Goal: Communication & Community: Answer question/provide support

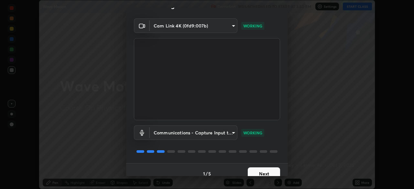
scroll to position [23, 0]
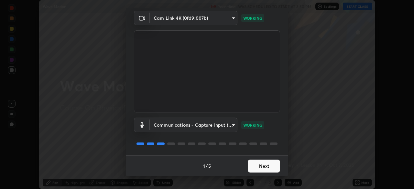
click at [266, 167] on button "Next" at bounding box center [264, 166] width 32 height 13
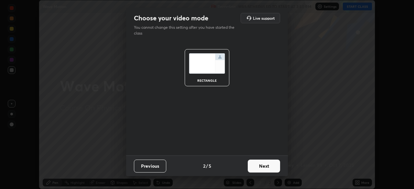
click at [270, 168] on button "Next" at bounding box center [264, 166] width 32 height 13
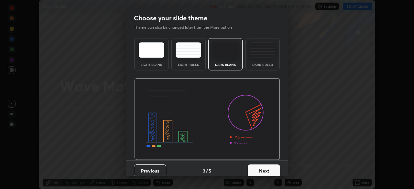
click at [271, 167] on button "Next" at bounding box center [264, 171] width 32 height 13
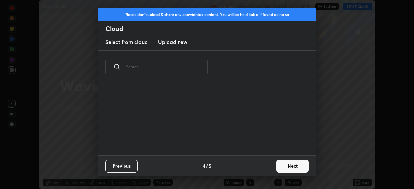
click at [288, 165] on button "Next" at bounding box center [292, 166] width 32 height 13
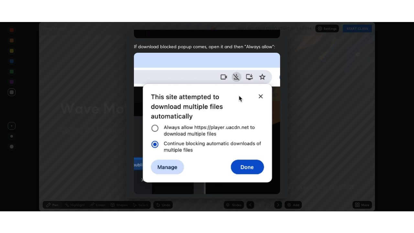
scroll to position [155, 0]
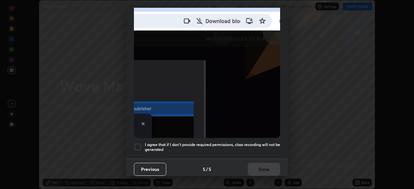
click at [139, 143] on div at bounding box center [138, 147] width 8 height 8
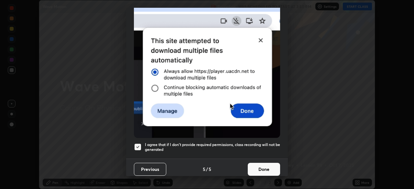
click at [256, 168] on button "Done" at bounding box center [264, 169] width 32 height 13
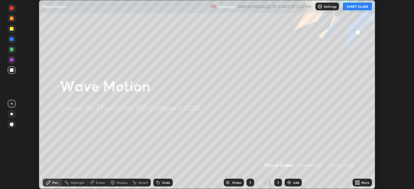
click at [352, 7] on button "START CLASS" at bounding box center [357, 7] width 29 height 8
click at [358, 184] on icon at bounding box center [359, 184] width 2 height 2
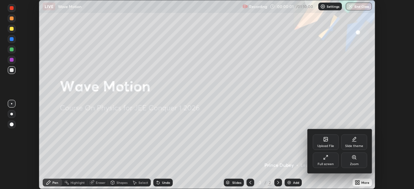
click at [334, 163] on div "Full screen" at bounding box center [326, 161] width 26 height 16
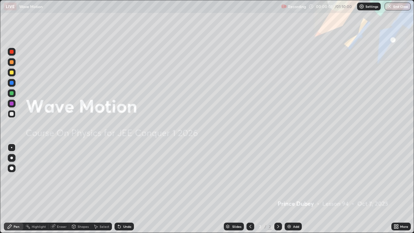
scroll to position [233, 414]
click at [299, 189] on div "Add" at bounding box center [293, 227] width 17 height 8
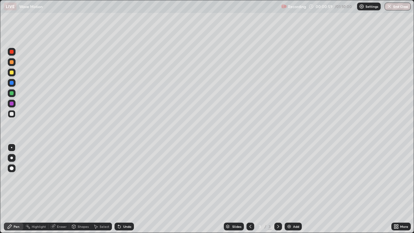
click at [11, 115] on div at bounding box center [12, 114] width 4 height 4
click at [60, 189] on div "Eraser" at bounding box center [62, 226] width 10 height 3
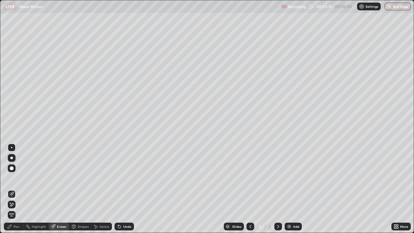
click at [14, 189] on div "Pen" at bounding box center [17, 226] width 6 height 3
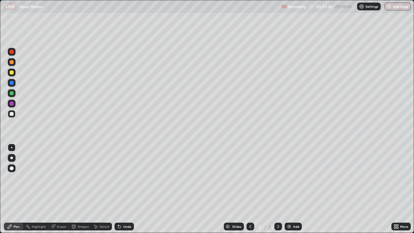
click at [57, 189] on div "Eraser" at bounding box center [62, 226] width 10 height 3
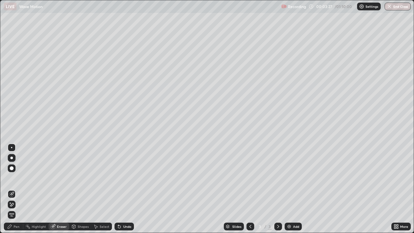
click at [11, 189] on icon at bounding box center [11, 205] width 5 height 6
click at [16, 189] on div "Pen" at bounding box center [17, 226] width 6 height 3
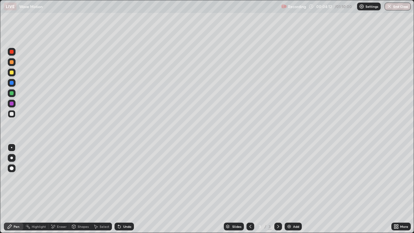
click at [125, 189] on div "Undo" at bounding box center [127, 226] width 8 height 3
click at [126, 189] on div "Undo" at bounding box center [127, 226] width 8 height 3
click at [125, 189] on div "Undo" at bounding box center [124, 227] width 19 height 8
click at [102, 189] on div "Select" at bounding box center [105, 226] width 10 height 3
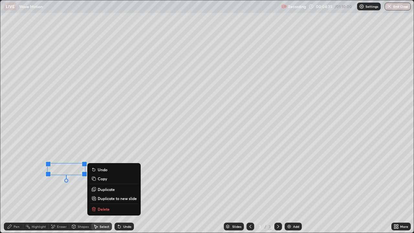
click at [104, 189] on p "Delete" at bounding box center [104, 208] width 12 height 5
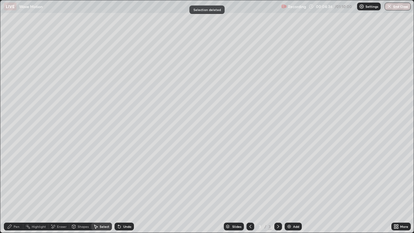
click at [17, 189] on div "Pen" at bounding box center [17, 226] width 6 height 3
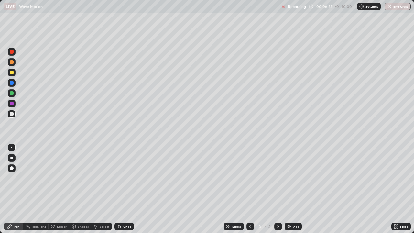
click at [85, 189] on div "Shapes" at bounding box center [83, 226] width 11 height 3
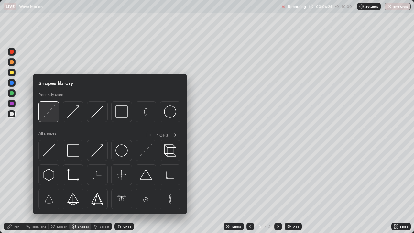
click at [54, 115] on img at bounding box center [49, 111] width 12 height 12
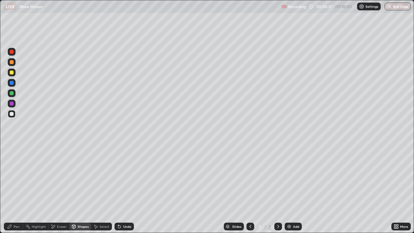
click at [17, 189] on div "Pen" at bounding box center [17, 226] width 6 height 3
click at [12, 148] on div at bounding box center [11, 147] width 1 height 1
click at [12, 114] on div at bounding box center [12, 114] width 4 height 4
click at [127, 189] on div "Undo" at bounding box center [127, 226] width 8 height 3
click at [123, 189] on div "Undo" at bounding box center [124, 227] width 19 height 8
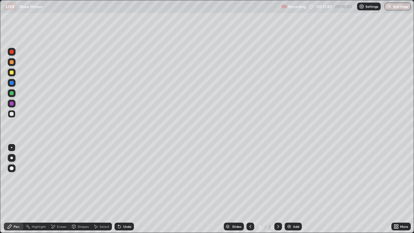
click at [124, 189] on div "Undo" at bounding box center [127, 226] width 8 height 3
click at [104, 189] on div "Select" at bounding box center [105, 226] width 10 height 3
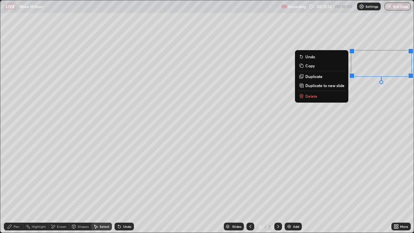
click at [367, 103] on div "0 ° Undo Copy Duplicate Duplicate to new slide Delete" at bounding box center [206, 116] width 413 height 232
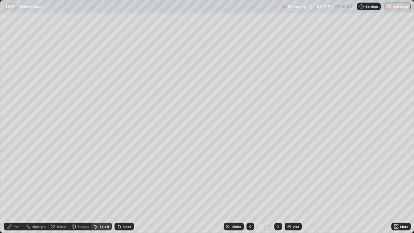
click at [17, 189] on div "Pen" at bounding box center [17, 226] width 6 height 3
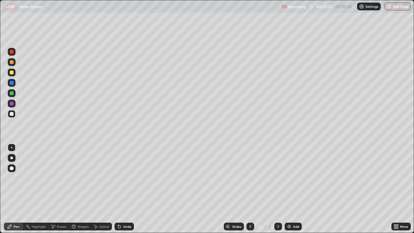
click at [82, 189] on div "Shapes" at bounding box center [83, 226] width 11 height 3
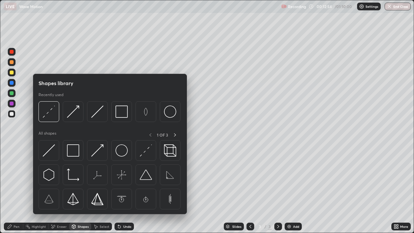
click at [61, 189] on div "Eraser" at bounding box center [62, 226] width 10 height 3
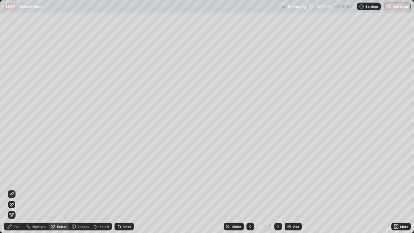
click at [17, 189] on div "Pen" at bounding box center [17, 226] width 6 height 3
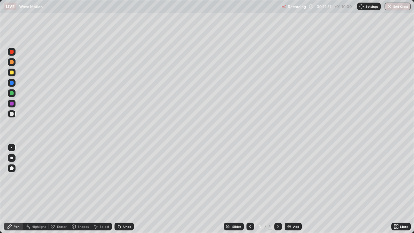
click at [12, 148] on div at bounding box center [11, 147] width 1 height 1
click at [61, 189] on div "Eraser" at bounding box center [62, 226] width 10 height 3
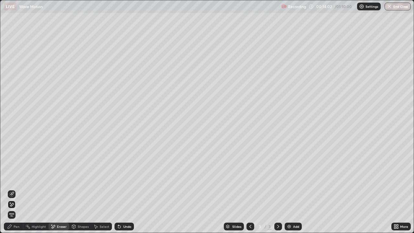
click at [13, 189] on div "Pen" at bounding box center [13, 227] width 19 height 8
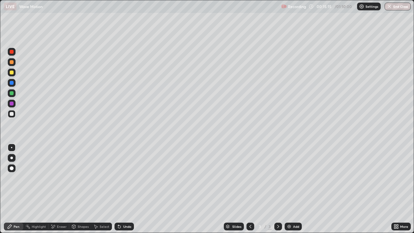
click at [64, 189] on div "Eraser" at bounding box center [59, 227] width 21 height 8
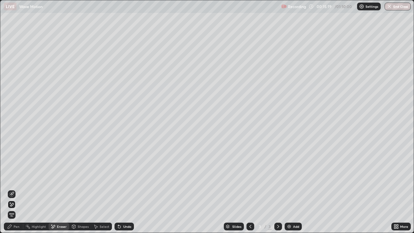
click at [17, 189] on div "Pen" at bounding box center [17, 226] width 6 height 3
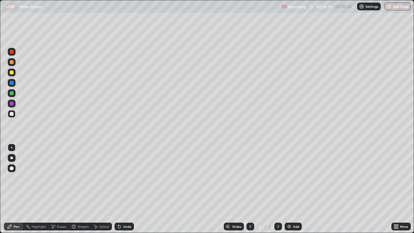
click at [293, 189] on div "Add" at bounding box center [296, 226] width 6 height 3
click at [11, 113] on div at bounding box center [12, 114] width 4 height 4
click at [79, 189] on div "Shapes" at bounding box center [83, 226] width 11 height 3
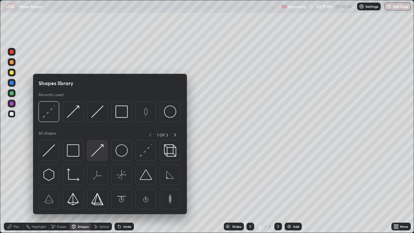
click at [95, 152] on img at bounding box center [97, 150] width 12 height 12
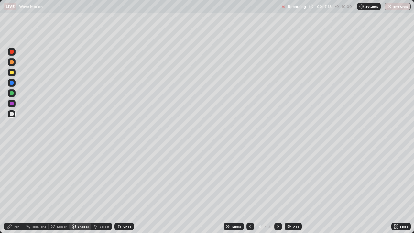
click at [15, 189] on div "Pen" at bounding box center [17, 226] width 6 height 3
click at [11, 94] on div at bounding box center [12, 93] width 4 height 4
click at [102, 189] on div "Select" at bounding box center [105, 226] width 10 height 3
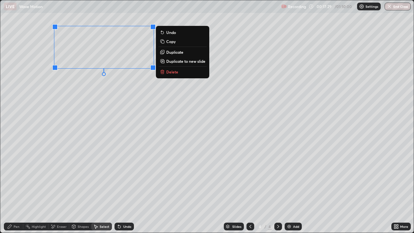
click at [174, 53] on p "Duplicate" at bounding box center [174, 52] width 17 height 5
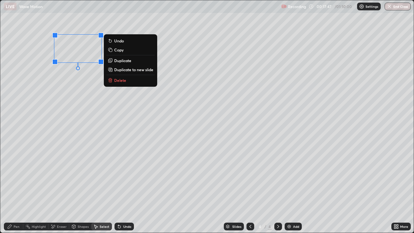
click at [119, 60] on p "Duplicate" at bounding box center [122, 60] width 17 height 5
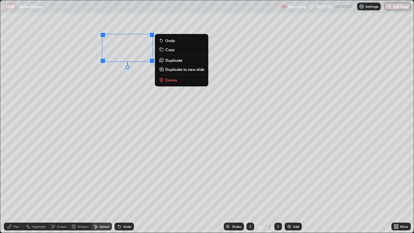
click at [133, 89] on div "0 ° Undo Copy Duplicate Duplicate to new slide Delete" at bounding box center [206, 116] width 413 height 232
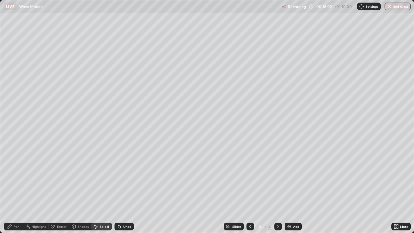
click at [98, 189] on div "Select" at bounding box center [101, 227] width 21 height 8
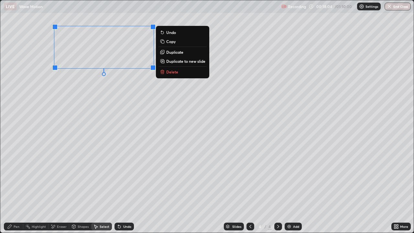
click at [84, 78] on div "0 ° Undo Copy Duplicate Duplicate to new slide Delete" at bounding box center [206, 116] width 413 height 232
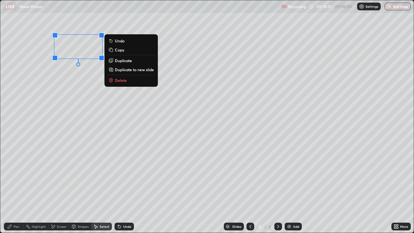
click at [92, 80] on div "0 ° Undo Copy Duplicate Duplicate to new slide Delete" at bounding box center [206, 116] width 413 height 232
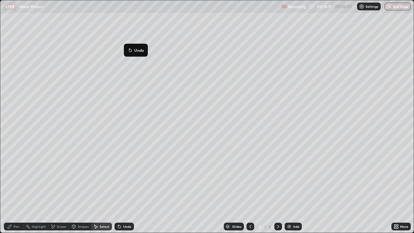
click at [127, 87] on div "0 ° Undo Copy Duplicate Duplicate to new slide Delete" at bounding box center [206, 116] width 413 height 232
click at [79, 189] on div "Shapes" at bounding box center [80, 227] width 22 height 8
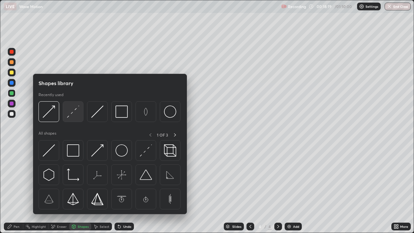
click at [75, 111] on img at bounding box center [73, 111] width 12 height 12
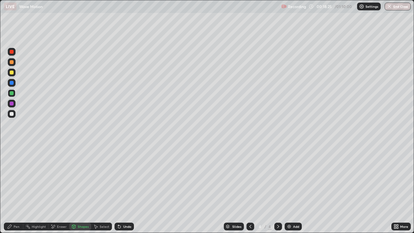
click at [11, 189] on icon at bounding box center [9, 226] width 5 height 5
click at [12, 54] on div at bounding box center [12, 52] width 8 height 8
click at [127, 189] on div "Undo" at bounding box center [127, 226] width 8 height 3
click at [120, 189] on icon at bounding box center [119, 226] width 5 height 5
click at [123, 189] on div "Undo" at bounding box center [127, 226] width 8 height 3
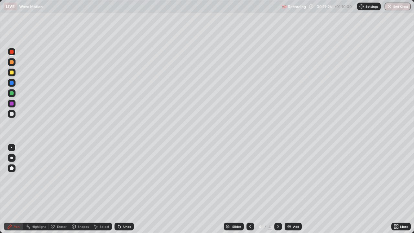
click at [12, 116] on div at bounding box center [12, 114] width 8 height 8
click at [12, 93] on div at bounding box center [12, 93] width 4 height 4
click at [11, 53] on div at bounding box center [12, 52] width 4 height 4
click at [78, 189] on div "Shapes" at bounding box center [83, 226] width 11 height 3
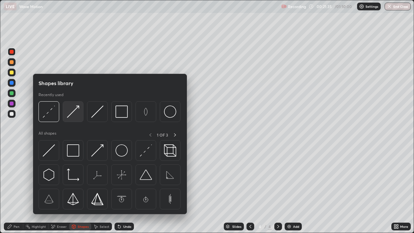
click at [74, 111] on img at bounding box center [73, 111] width 12 height 12
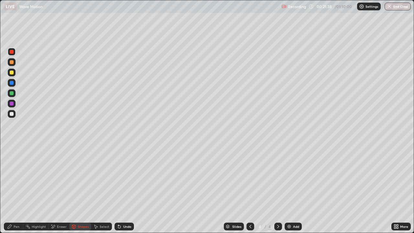
click at [9, 189] on icon at bounding box center [10, 227] width 4 height 4
click at [10, 114] on div at bounding box center [12, 114] width 4 height 4
click at [121, 189] on div "Undo" at bounding box center [124, 227] width 19 height 8
click at [123, 189] on div "Undo" at bounding box center [127, 226] width 8 height 3
click at [83, 189] on div "Shapes" at bounding box center [83, 226] width 11 height 3
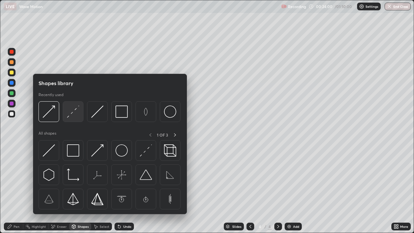
click at [75, 116] on img at bounding box center [73, 111] width 12 height 12
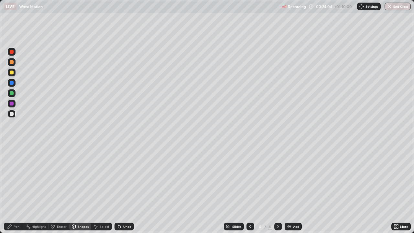
click at [17, 189] on div "Pen" at bounding box center [17, 226] width 6 height 3
click at [12, 148] on div at bounding box center [11, 147] width 1 height 1
click at [11, 115] on div at bounding box center [12, 114] width 4 height 4
click at [85, 189] on div "Shapes" at bounding box center [83, 226] width 11 height 3
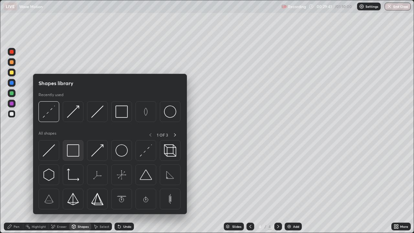
click at [77, 152] on img at bounding box center [73, 150] width 12 height 12
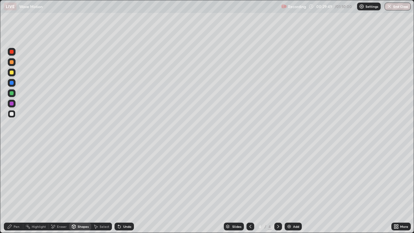
click at [17, 189] on div "Pen" at bounding box center [17, 226] width 6 height 3
click at [12, 72] on div at bounding box center [12, 73] width 4 height 4
click at [77, 189] on div "Shapes" at bounding box center [80, 227] width 22 height 8
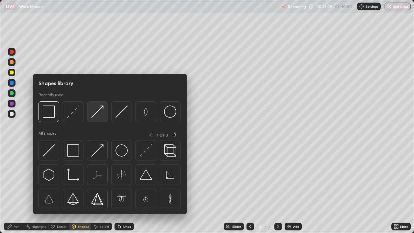
click at [97, 113] on img at bounding box center [97, 111] width 12 height 12
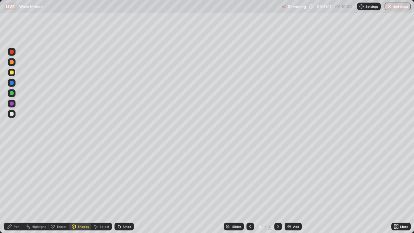
click at [76, 189] on div "Shapes" at bounding box center [80, 227] width 22 height 8
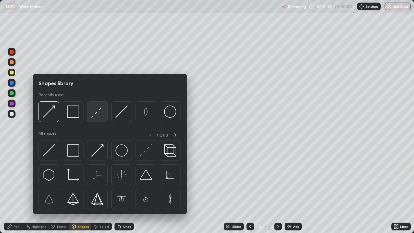
click at [96, 114] on img at bounding box center [97, 111] width 12 height 12
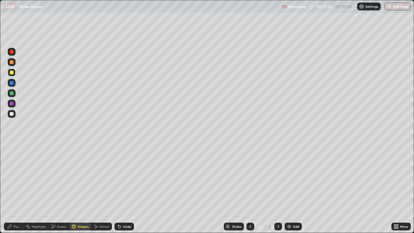
click at [10, 189] on icon at bounding box center [10, 227] width 4 height 4
click at [81, 189] on div "Shapes" at bounding box center [83, 226] width 11 height 3
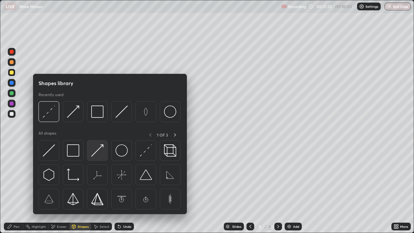
click at [99, 150] on img at bounding box center [97, 150] width 12 height 12
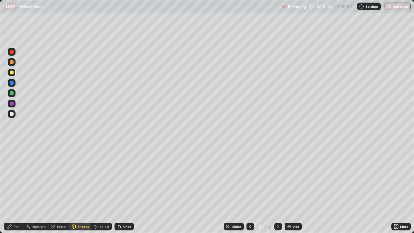
click at [124, 189] on div "Undo" at bounding box center [124, 227] width 19 height 8
click at [10, 52] on div at bounding box center [12, 52] width 4 height 4
click at [17, 189] on div "Pen" at bounding box center [13, 227] width 19 height 8
click at [13, 52] on div at bounding box center [12, 52] width 4 height 4
click at [11, 93] on div at bounding box center [12, 93] width 4 height 4
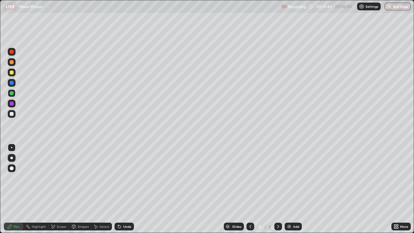
click at [121, 189] on icon at bounding box center [119, 226] width 5 height 5
click at [121, 189] on div "Undo" at bounding box center [124, 227] width 19 height 8
click at [297, 189] on div "Add" at bounding box center [296, 226] width 6 height 3
click at [12, 113] on div at bounding box center [12, 114] width 4 height 4
click at [58, 189] on div "Eraser" at bounding box center [62, 226] width 10 height 3
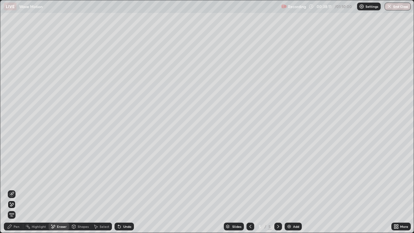
click at [13, 189] on div "Pen" at bounding box center [13, 227] width 19 height 8
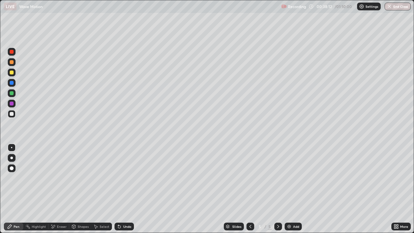
click at [12, 148] on div at bounding box center [11, 147] width 1 height 1
click at [79, 189] on div "Shapes" at bounding box center [83, 226] width 11 height 3
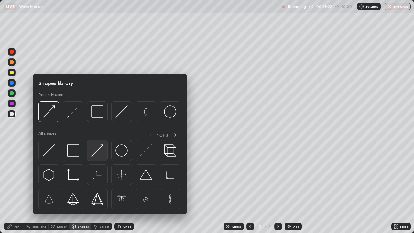
click at [98, 150] on img at bounding box center [97, 150] width 12 height 12
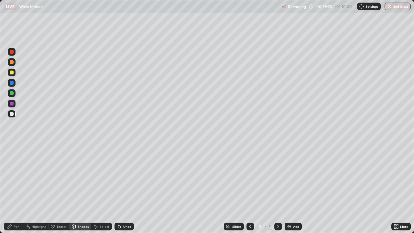
click at [13, 189] on div "Pen" at bounding box center [13, 227] width 19 height 8
click at [76, 189] on icon at bounding box center [73, 226] width 5 height 5
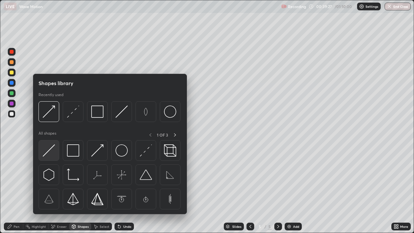
click at [50, 150] on img at bounding box center [49, 150] width 12 height 12
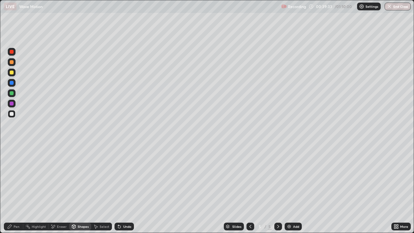
click at [74, 189] on icon at bounding box center [74, 227] width 0 height 2
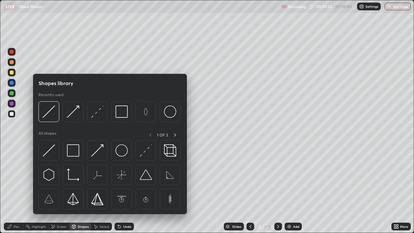
click at [7, 189] on icon at bounding box center [9, 226] width 5 height 5
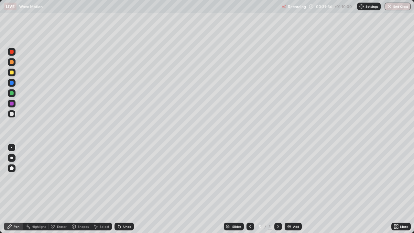
click at [10, 168] on div at bounding box center [12, 168] width 4 height 4
click at [60, 189] on div "Eraser" at bounding box center [62, 226] width 10 height 3
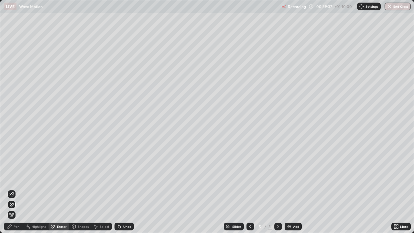
click at [13, 189] on div "Pen" at bounding box center [13, 227] width 19 height 8
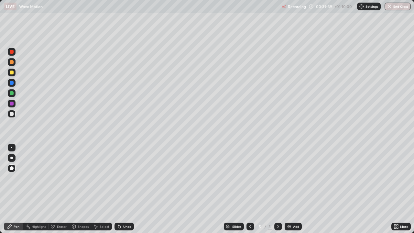
click at [11, 94] on div at bounding box center [12, 93] width 4 height 4
click at [127, 189] on div "Undo" at bounding box center [127, 226] width 8 height 3
click at [60, 189] on div "Eraser" at bounding box center [62, 226] width 10 height 3
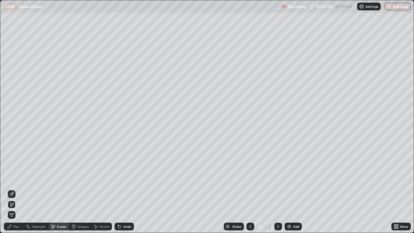
click at [12, 189] on icon at bounding box center [9, 226] width 5 height 5
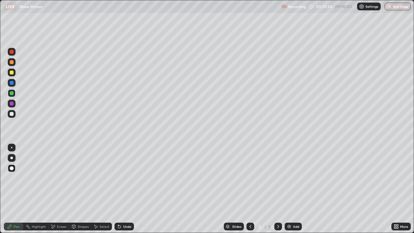
click at [9, 114] on div at bounding box center [12, 114] width 8 height 8
click at [11, 147] on div at bounding box center [11, 147] width 1 height 1
click at [126, 189] on div "Undo" at bounding box center [127, 226] width 8 height 3
click at [127, 189] on div "Undo" at bounding box center [127, 226] width 8 height 3
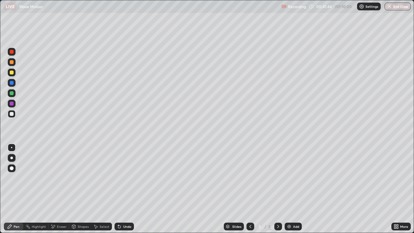
click at [57, 189] on div "Eraser" at bounding box center [62, 226] width 10 height 3
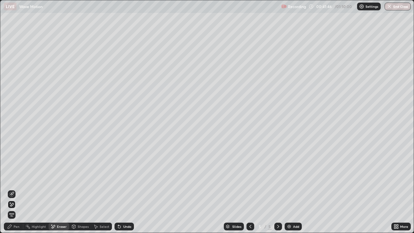
click at [11, 189] on icon at bounding box center [11, 194] width 5 height 5
click at [12, 189] on icon at bounding box center [9, 226] width 5 height 5
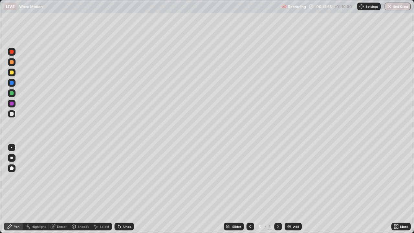
click at [80, 189] on div "Shapes" at bounding box center [83, 226] width 11 height 3
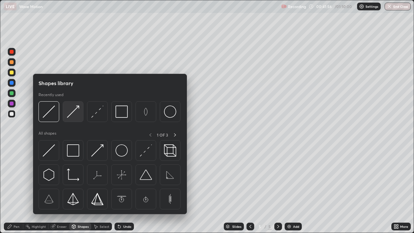
click at [75, 111] on img at bounding box center [73, 111] width 12 height 12
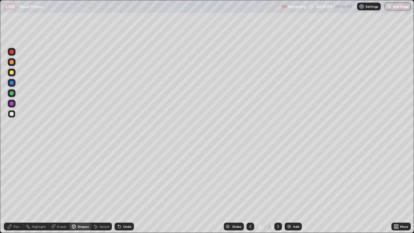
click at [75, 189] on icon at bounding box center [73, 226] width 5 height 5
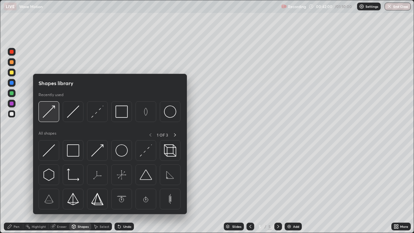
click at [51, 111] on img at bounding box center [49, 111] width 12 height 12
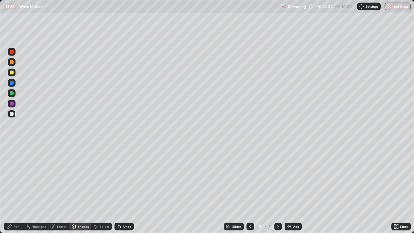
click at [12, 73] on div at bounding box center [12, 73] width 4 height 4
click at [9, 189] on icon at bounding box center [9, 226] width 5 height 5
click at [100, 189] on div "Select" at bounding box center [105, 226] width 10 height 3
click at [16, 189] on div "Pen" at bounding box center [17, 226] width 6 height 3
click at [11, 114] on div at bounding box center [12, 114] width 4 height 4
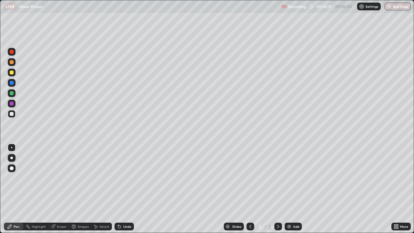
click at [11, 94] on div at bounding box center [12, 93] width 4 height 4
click at [10, 167] on div at bounding box center [12, 168] width 4 height 4
click at [126, 189] on div "Undo" at bounding box center [127, 226] width 8 height 3
click at [124, 189] on div "Undo" at bounding box center [127, 226] width 8 height 3
click at [80, 189] on div "Shapes" at bounding box center [83, 226] width 11 height 3
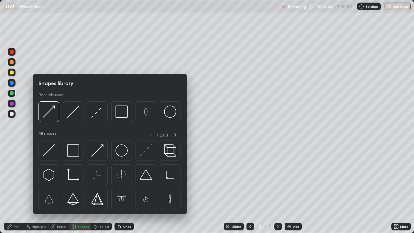
click at [12, 189] on icon at bounding box center [9, 226] width 5 height 5
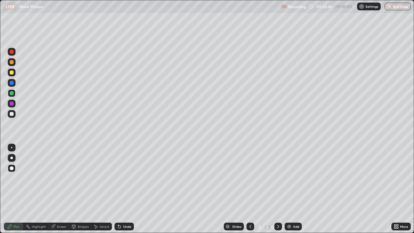
click at [11, 150] on div at bounding box center [12, 148] width 8 height 8
click at [78, 189] on div "Shapes" at bounding box center [83, 226] width 11 height 3
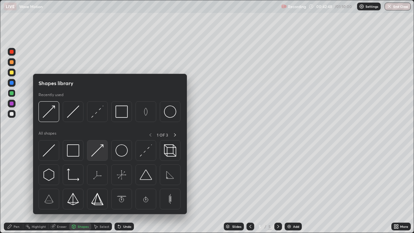
click at [94, 152] on img at bounding box center [97, 150] width 12 height 12
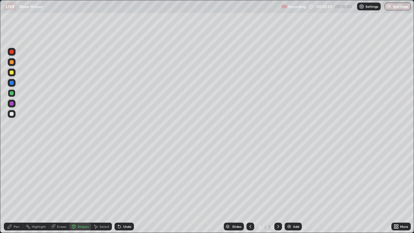
click at [10, 114] on div at bounding box center [12, 114] width 4 height 4
click at [14, 189] on div "Pen" at bounding box center [17, 226] width 6 height 3
click at [10, 94] on div at bounding box center [12, 93] width 4 height 4
click at [125, 189] on div "Undo" at bounding box center [127, 226] width 8 height 3
click at [123, 189] on div "Undo" at bounding box center [127, 226] width 8 height 3
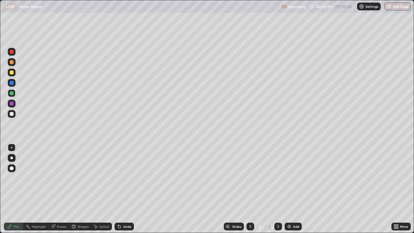
click at [124, 189] on div "Undo" at bounding box center [127, 226] width 8 height 3
click at [12, 73] on div at bounding box center [12, 73] width 4 height 4
click at [11, 114] on div at bounding box center [12, 114] width 4 height 4
click at [10, 72] on div at bounding box center [12, 73] width 4 height 4
click at [11, 114] on div at bounding box center [12, 114] width 4 height 4
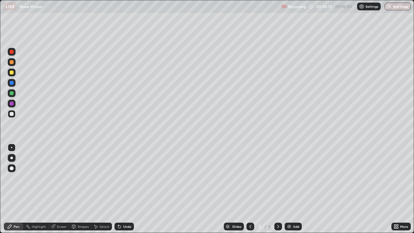
click at [100, 189] on div "Select" at bounding box center [105, 226] width 10 height 3
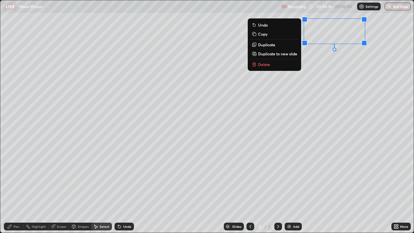
click at [265, 64] on p "Delete" at bounding box center [264, 64] width 12 height 5
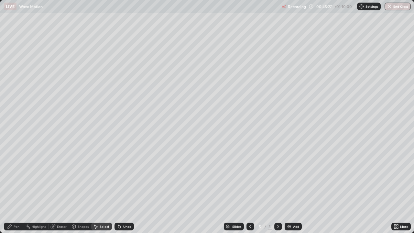
click at [18, 189] on div "Pen" at bounding box center [17, 226] width 6 height 3
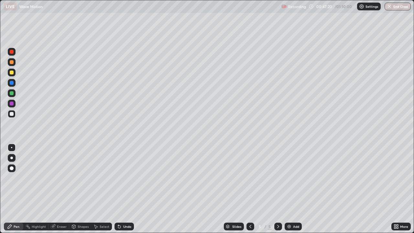
click at [11, 114] on div at bounding box center [12, 114] width 4 height 4
click at [123, 189] on div "Undo" at bounding box center [127, 226] width 8 height 3
click at [125, 189] on div "Undo" at bounding box center [127, 226] width 8 height 3
click at [123, 189] on div "Undo" at bounding box center [127, 226] width 8 height 3
click at [11, 114] on div at bounding box center [12, 114] width 4 height 4
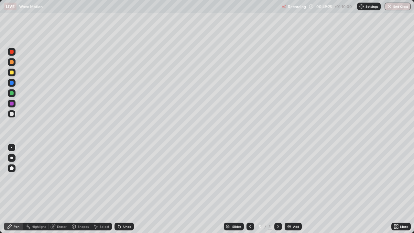
click at [11, 168] on div at bounding box center [12, 168] width 4 height 4
click at [12, 114] on div at bounding box center [12, 114] width 4 height 4
click at [13, 93] on div at bounding box center [12, 93] width 4 height 4
click at [11, 147] on div at bounding box center [11, 147] width 1 height 1
click at [125, 189] on div "Undo" at bounding box center [127, 226] width 8 height 3
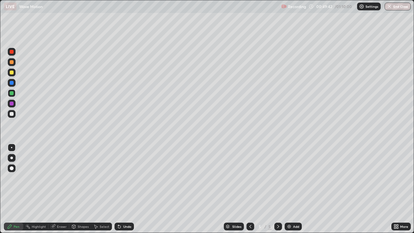
click at [123, 189] on div "Undo" at bounding box center [127, 226] width 8 height 3
click at [59, 189] on div "Eraser" at bounding box center [62, 226] width 10 height 3
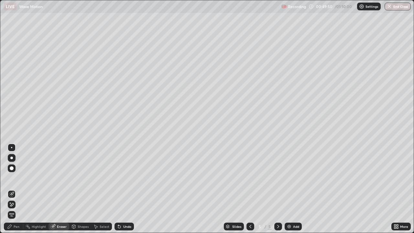
click at [76, 189] on icon at bounding box center [73, 226] width 5 height 5
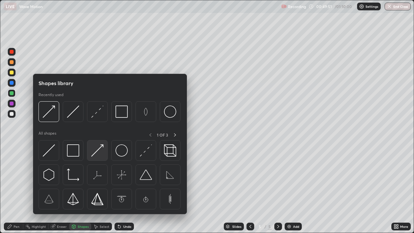
click at [94, 149] on img at bounding box center [97, 150] width 12 height 12
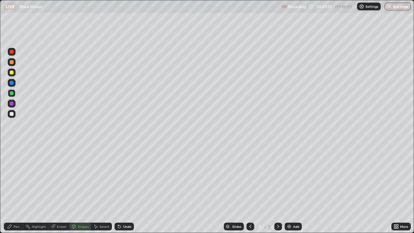
click at [11, 93] on div at bounding box center [12, 93] width 4 height 4
click at [13, 93] on div at bounding box center [12, 93] width 4 height 4
click at [10, 115] on div at bounding box center [12, 114] width 4 height 4
click at [125, 189] on div "Undo" at bounding box center [127, 226] width 8 height 3
click at [124, 189] on div "Undo" at bounding box center [127, 226] width 8 height 3
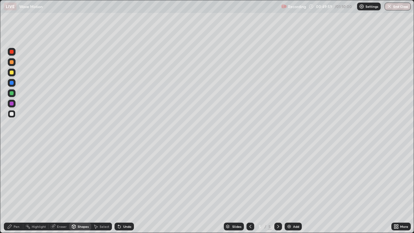
click at [11, 189] on div "Pen" at bounding box center [13, 227] width 19 height 8
click at [98, 189] on div "Select" at bounding box center [101, 227] width 21 height 8
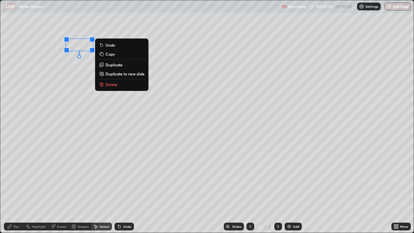
click at [113, 65] on p "Duplicate" at bounding box center [113, 64] width 17 height 5
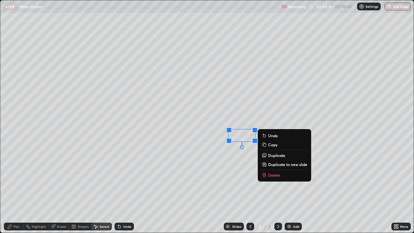
click at [219, 171] on div "0 ° Undo Copy Duplicate Duplicate to new slide Delete" at bounding box center [206, 116] width 413 height 232
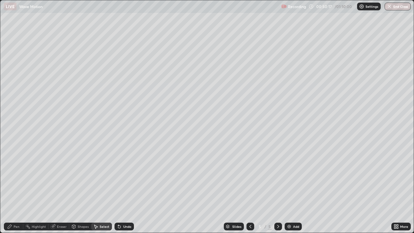
click at [15, 189] on div "Pen" at bounding box center [17, 226] width 6 height 3
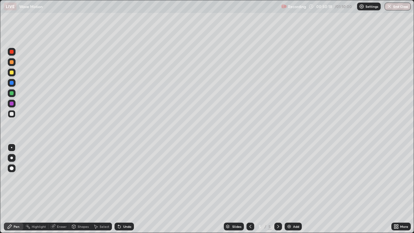
click at [13, 73] on div at bounding box center [12, 73] width 4 height 4
click at [13, 115] on div at bounding box center [12, 114] width 4 height 4
click at [8, 170] on div at bounding box center [12, 168] width 8 height 8
click at [76, 189] on div "Shapes" at bounding box center [80, 227] width 22 height 8
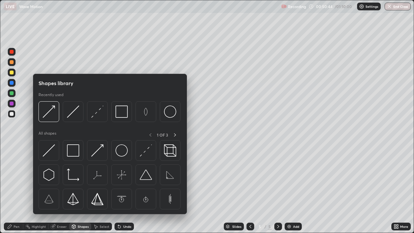
click at [13, 189] on div "Pen" at bounding box center [13, 227] width 19 height 8
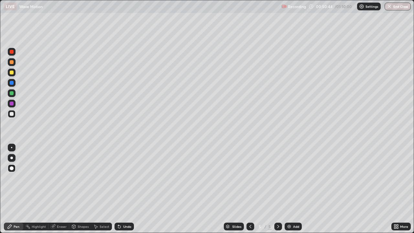
click at [12, 148] on div at bounding box center [11, 147] width 1 height 1
click at [11, 95] on div at bounding box center [12, 93] width 4 height 4
click at [100, 189] on div "Select" at bounding box center [105, 226] width 10 height 3
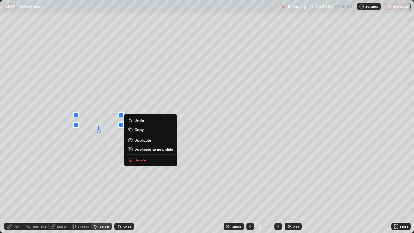
click at [138, 139] on p "Duplicate" at bounding box center [142, 140] width 17 height 5
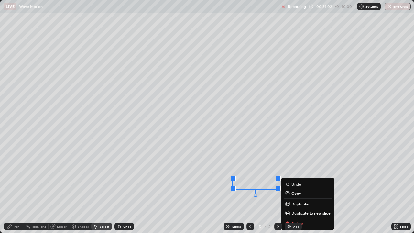
click at [180, 189] on div "0 ° Undo Copy Duplicate Duplicate to new slide Delete" at bounding box center [206, 116] width 413 height 232
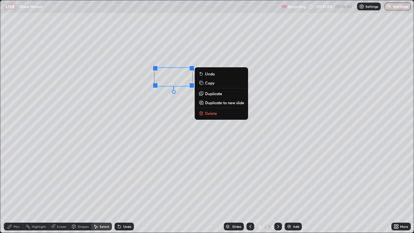
click at [209, 92] on p "Duplicate" at bounding box center [213, 93] width 17 height 5
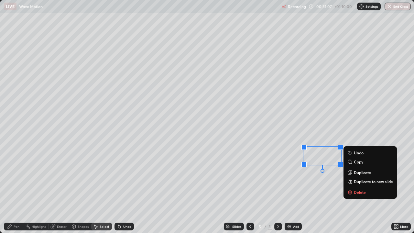
click at [297, 189] on div "0 ° Undo Copy Duplicate Duplicate to new slide Delete" at bounding box center [206, 116] width 413 height 232
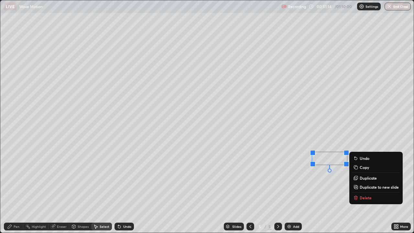
click at [310, 188] on div "0 ° Undo Copy Duplicate Duplicate to new slide Delete" at bounding box center [206, 116] width 413 height 232
click at [307, 189] on div "0 ° Undo Copy Duplicate Duplicate to new slide Delete" at bounding box center [206, 116] width 413 height 232
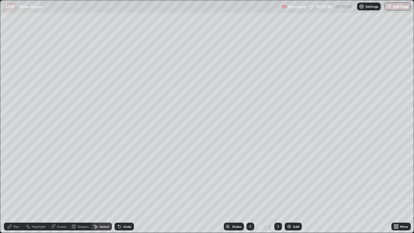
click at [9, 189] on icon at bounding box center [10, 227] width 4 height 4
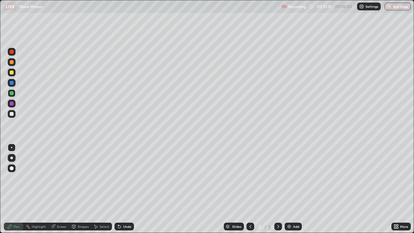
click at [12, 73] on div at bounding box center [12, 73] width 4 height 4
click at [12, 114] on div at bounding box center [12, 114] width 4 height 4
click at [295, 189] on div "Add" at bounding box center [296, 226] width 6 height 3
click at [10, 114] on div at bounding box center [12, 114] width 4 height 4
click at [123, 189] on div "Undo" at bounding box center [127, 226] width 8 height 3
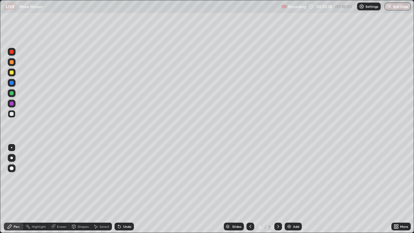
click at [249, 189] on icon at bounding box center [250, 226] width 5 height 5
click at [101, 189] on div "Select" at bounding box center [105, 226] width 10 height 3
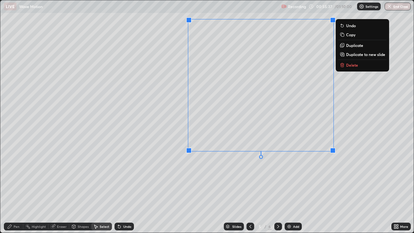
click at [351, 36] on p "Copy" at bounding box center [350, 34] width 9 height 5
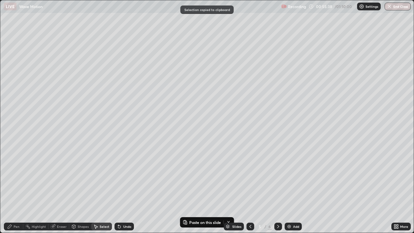
click at [277, 189] on icon at bounding box center [278, 226] width 5 height 5
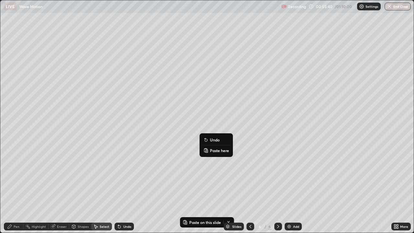
click at [219, 150] on p "Paste here" at bounding box center [219, 150] width 19 height 5
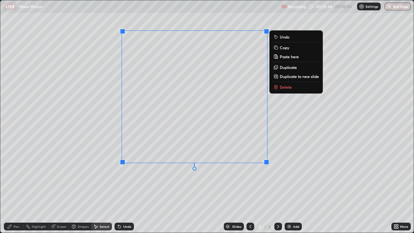
click at [61, 189] on div "Eraser" at bounding box center [62, 226] width 10 height 3
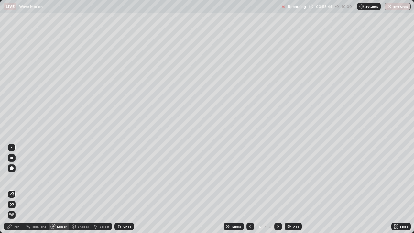
click at [13, 189] on icon at bounding box center [11, 205] width 5 height 6
click at [105, 189] on div "Select" at bounding box center [105, 226] width 10 height 3
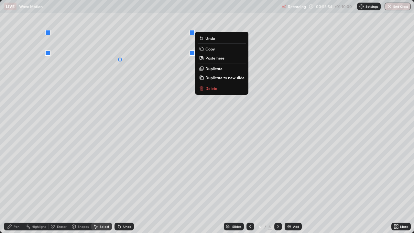
click at [104, 97] on div "0 ° Undo Copy Paste here Duplicate Duplicate to new slide Delete" at bounding box center [206, 116] width 413 height 232
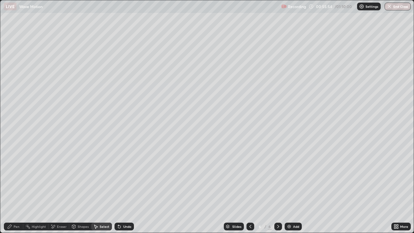
click at [16, 189] on div "Pen" at bounding box center [17, 226] width 6 height 3
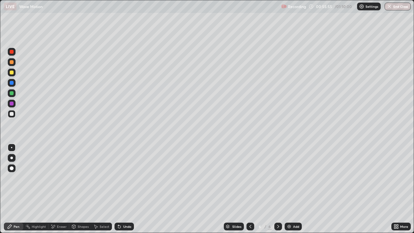
click at [11, 115] on div at bounding box center [12, 114] width 4 height 4
click at [61, 189] on div "Eraser" at bounding box center [62, 226] width 10 height 3
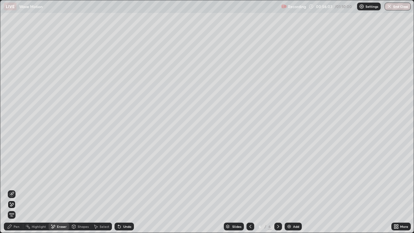
click at [15, 189] on div "Pen" at bounding box center [17, 226] width 6 height 3
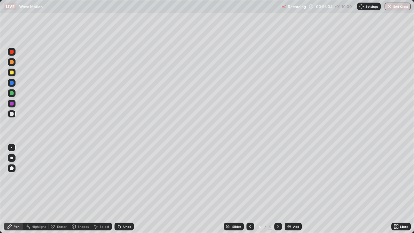
click at [12, 114] on div at bounding box center [12, 114] width 4 height 4
click at [128, 189] on div "Undo" at bounding box center [124, 227] width 19 height 8
click at [127, 189] on div "Undo" at bounding box center [124, 227] width 19 height 8
click at [128, 189] on div "Undo" at bounding box center [124, 227] width 19 height 8
click at [129, 189] on div "Undo" at bounding box center [124, 227] width 19 height 8
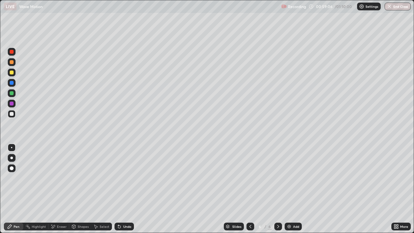
click at [11, 73] on div at bounding box center [12, 73] width 4 height 4
click at [61, 189] on div "Eraser" at bounding box center [62, 226] width 10 height 3
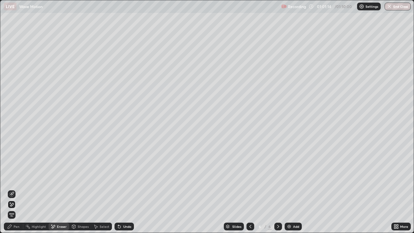
click at [14, 189] on div "Pen" at bounding box center [17, 226] width 6 height 3
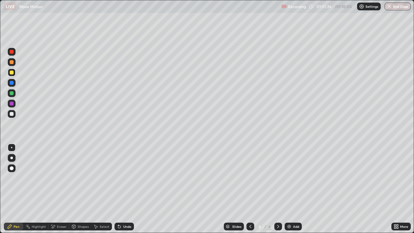
click at [127, 189] on div "Undo" at bounding box center [127, 226] width 8 height 3
click at [125, 189] on div "Undo" at bounding box center [127, 226] width 8 height 3
click at [128, 189] on div "Undo" at bounding box center [127, 226] width 8 height 3
click at [60, 189] on div "Eraser" at bounding box center [62, 226] width 10 height 3
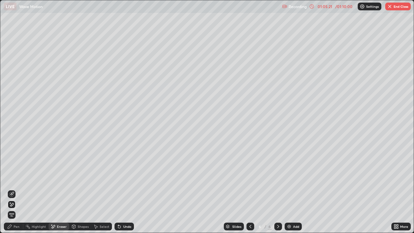
click at [11, 189] on icon at bounding box center [9, 226] width 5 height 5
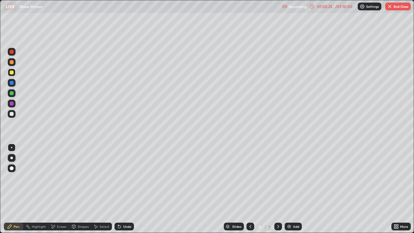
click at [57, 189] on div "Eraser" at bounding box center [62, 226] width 10 height 3
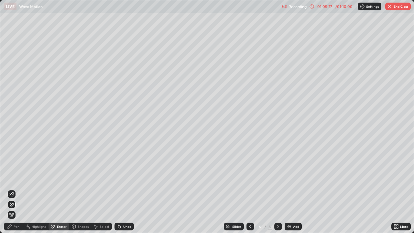
click at [15, 189] on div "Pen" at bounding box center [17, 226] width 6 height 3
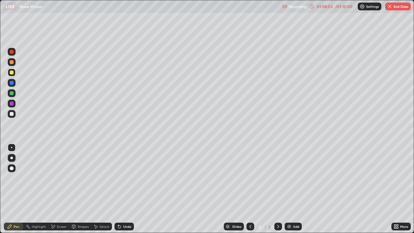
click at [131, 189] on div "Undo" at bounding box center [124, 227] width 19 height 8
click at [295, 189] on div "Add" at bounding box center [296, 226] width 6 height 3
click at [12, 115] on div at bounding box center [12, 114] width 4 height 4
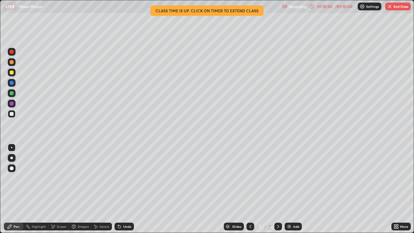
click at [100, 189] on div "Select" at bounding box center [105, 226] width 10 height 3
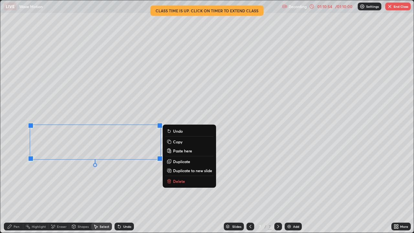
click at [93, 186] on div "0 ° Undo Copy Paste here Duplicate Duplicate to new slide Delete" at bounding box center [206, 116] width 413 height 232
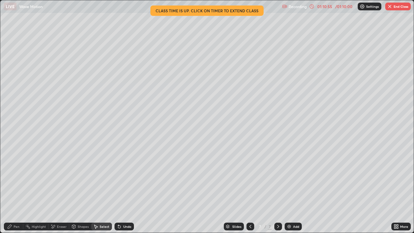
click at [58, 189] on div "Eraser" at bounding box center [62, 226] width 10 height 3
click at [101, 189] on div "Select" at bounding box center [105, 226] width 10 height 3
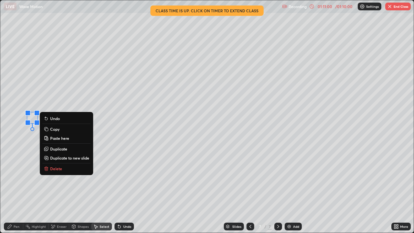
click at [14, 189] on div "Pen" at bounding box center [17, 226] width 6 height 3
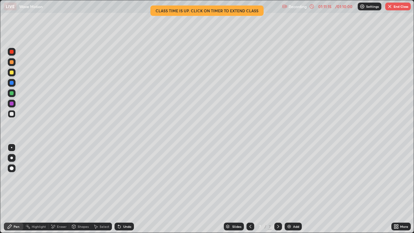
click at [127, 189] on div "Undo" at bounding box center [127, 226] width 8 height 3
click at [125, 189] on div "Undo" at bounding box center [124, 227] width 19 height 8
click at [398, 7] on button "End Class" at bounding box center [398, 7] width 26 height 8
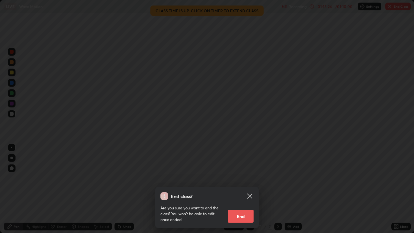
click at [249, 189] on button "End" at bounding box center [241, 216] width 26 height 13
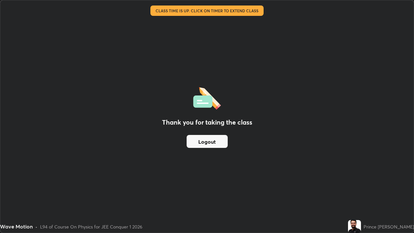
click at [208, 144] on button "Logout" at bounding box center [207, 141] width 41 height 13
